Goal: Task Accomplishment & Management: Use online tool/utility

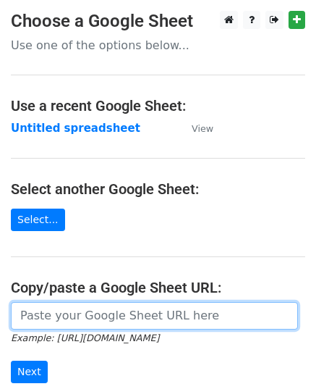
click at [161, 321] on input "url" at bounding box center [154, 316] width 287 height 28
paste input "[URL][DOMAIN_NAME]"
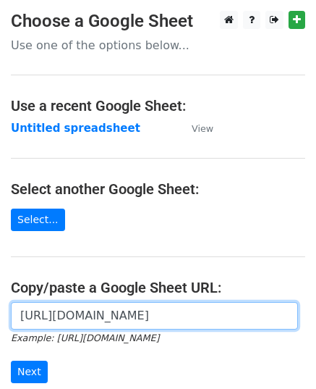
scroll to position [0, 326]
type input "[URL][DOMAIN_NAME]"
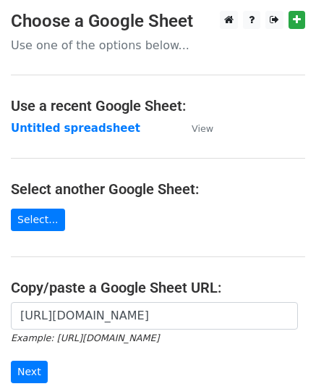
scroll to position [145, 0]
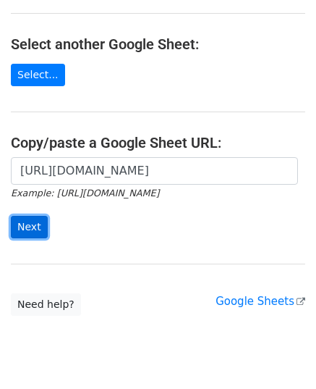
click at [33, 227] on input "Next" at bounding box center [29, 227] width 37 height 22
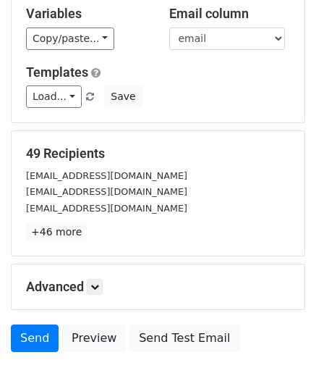
scroll to position [228, 0]
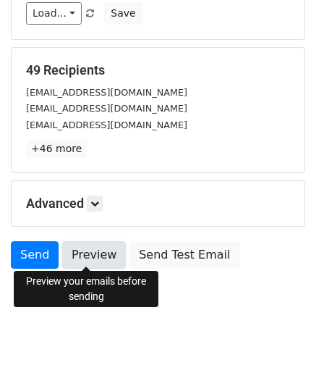
click at [98, 248] on link "Preview" at bounding box center [94, 255] width 64 height 28
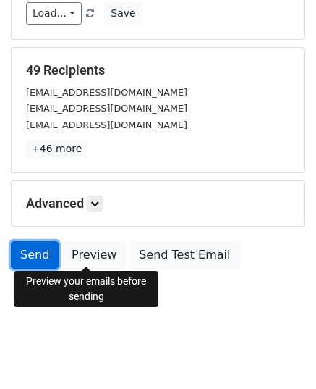
click at [33, 252] on link "Send" at bounding box center [35, 255] width 48 height 28
